Goal: Find specific page/section: Find specific page/section

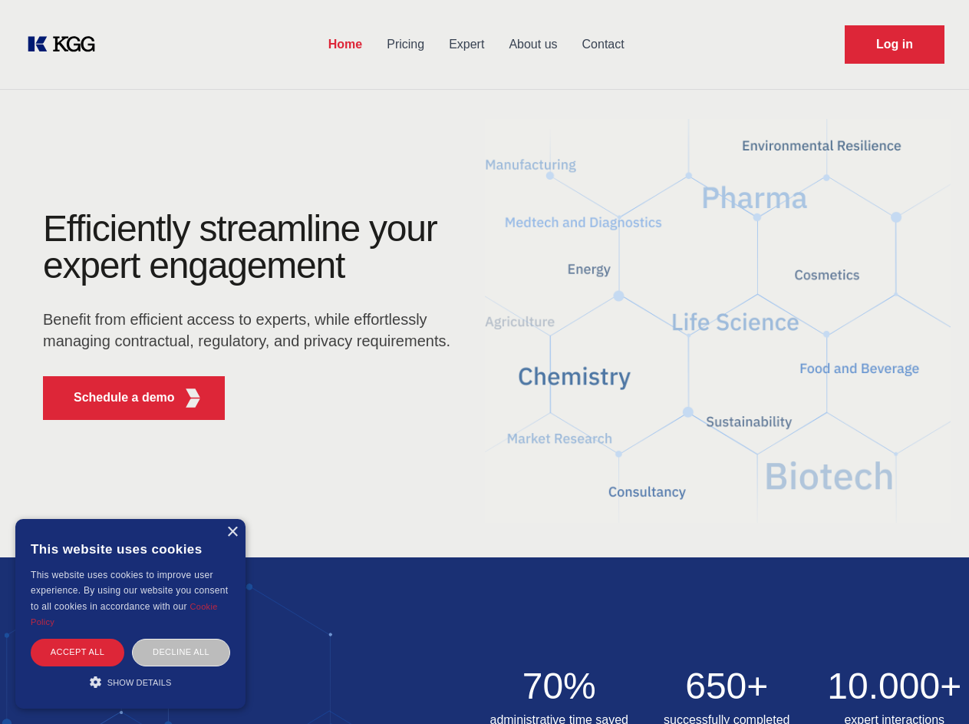
click at [484, 361] on div "Efficiently streamline your expert engagement Benefit from efficient access to …" at bounding box center [251, 321] width 467 height 222
click at [115, 398] on p "Schedule a demo" at bounding box center [124, 397] width 101 height 18
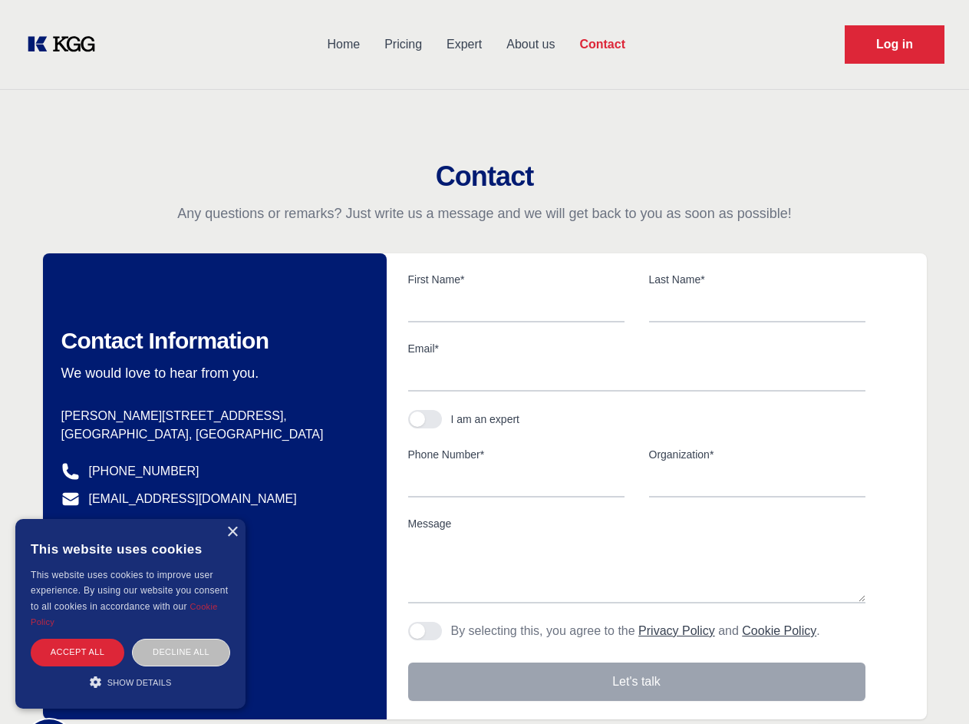
click at [232, 532] on div "× This website uses cookies This website uses cookies to improve user experienc…" at bounding box center [130, 614] width 230 height 190
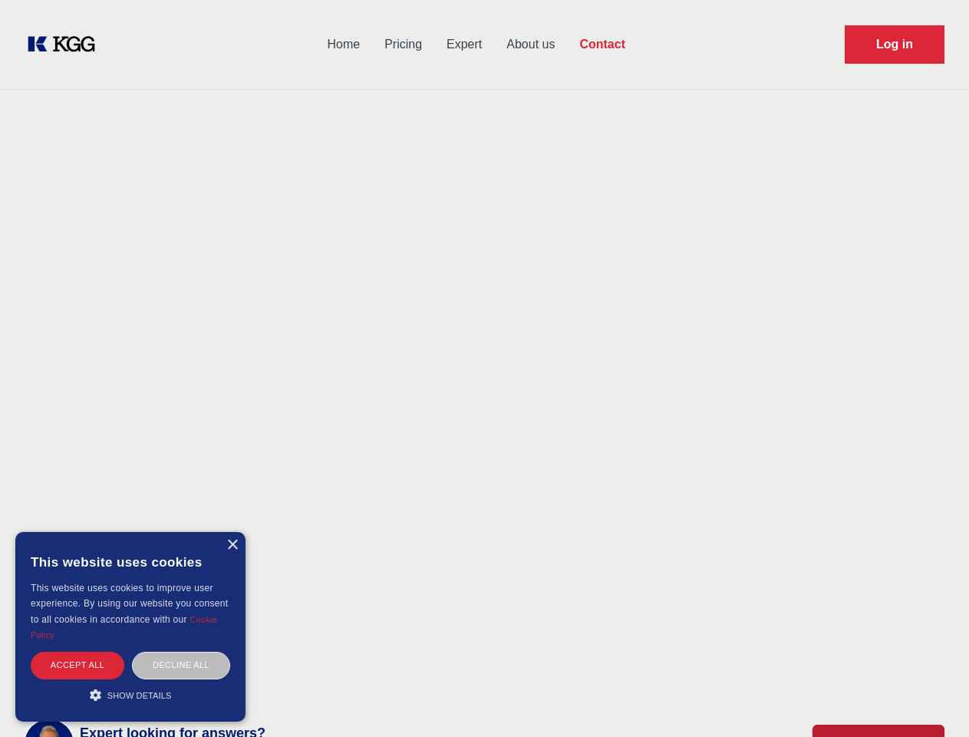
click at [78, 652] on div "Accept all" at bounding box center [78, 665] width 94 height 27
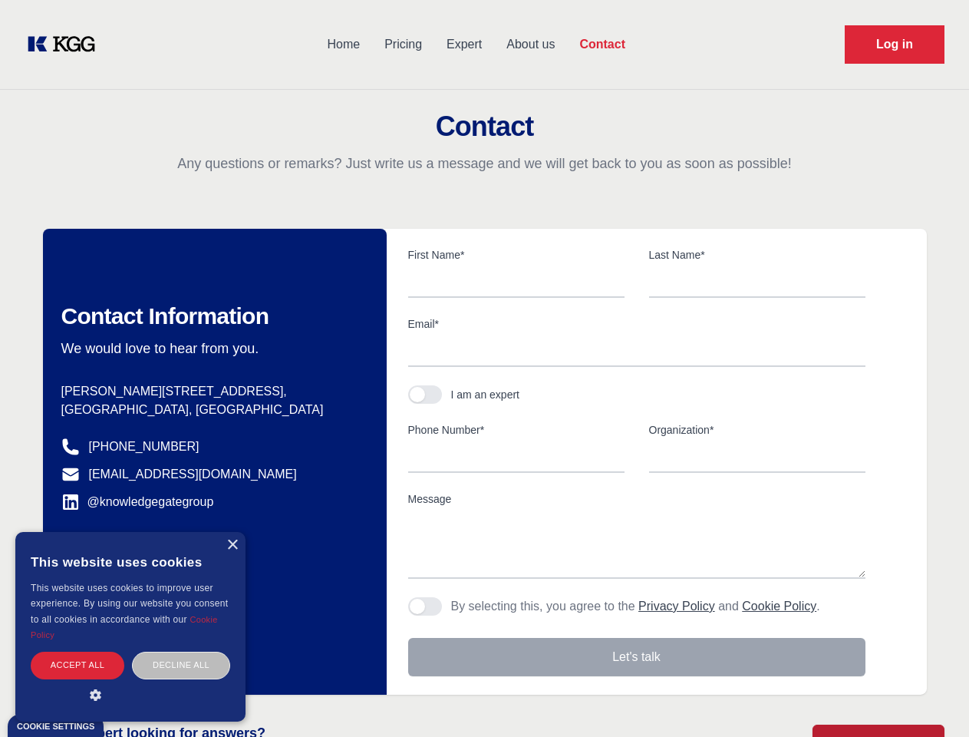
click at [181, 652] on div "Decline all" at bounding box center [181, 665] width 98 height 27
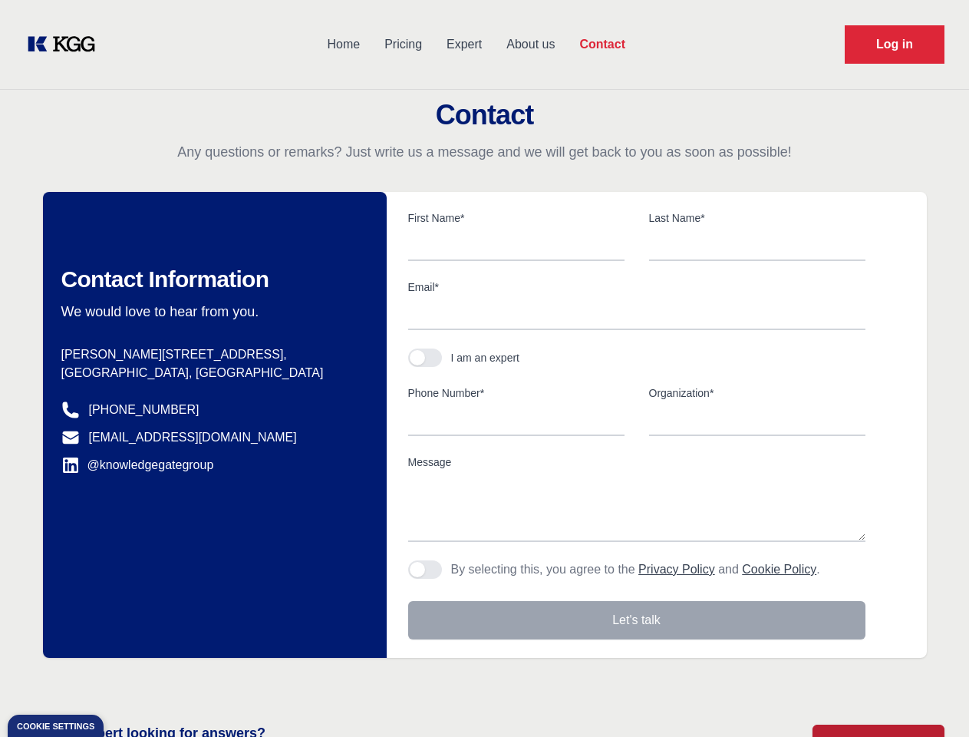
click at [130, 682] on main "Contact Any questions or remarks? Just write us a message and we will get back …" at bounding box center [484, 399] width 969 height 799
